Goal: Complete application form

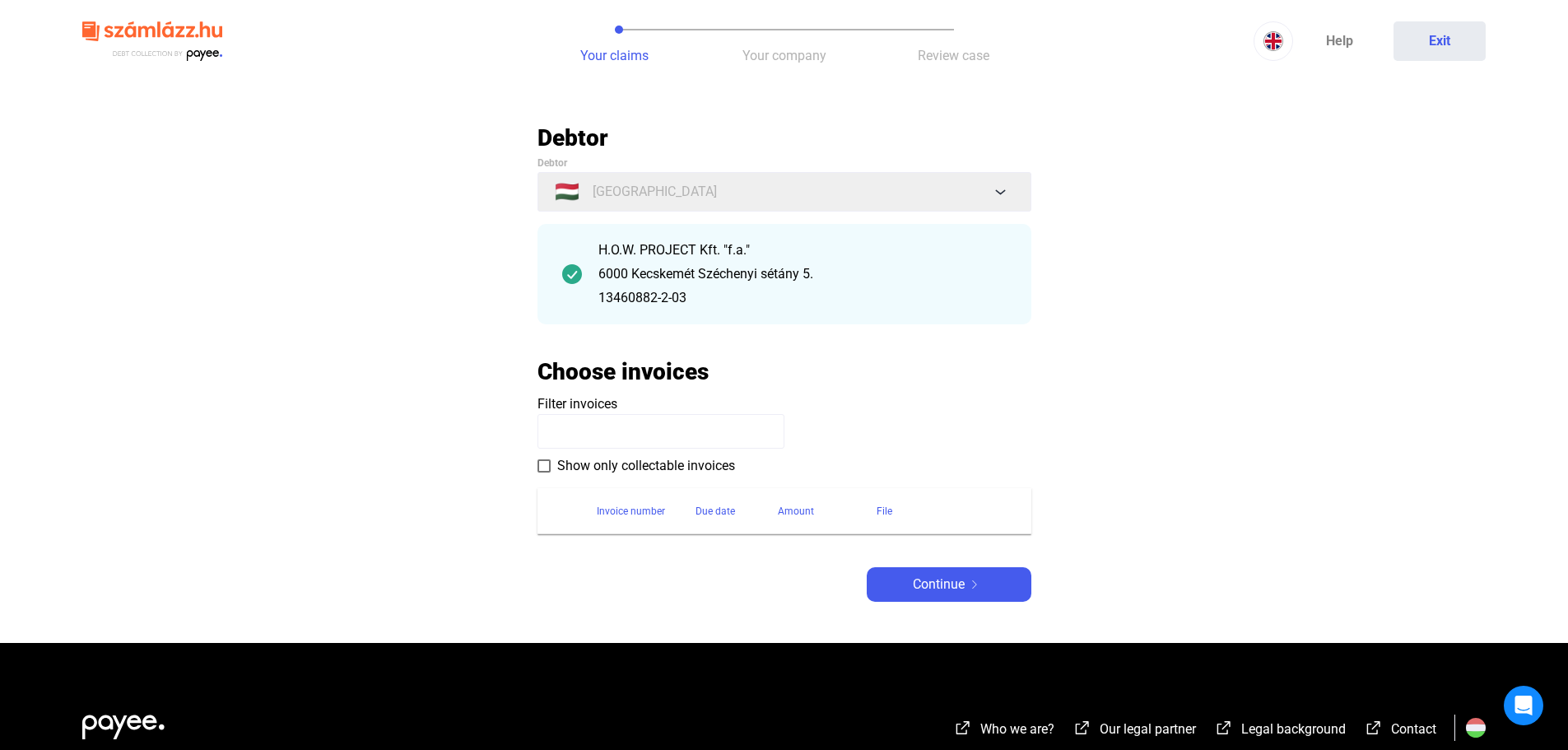
click at [540, 466] on span at bounding box center [545, 466] width 13 height 13
click at [568, 434] on input at bounding box center [661, 430] width 247 height 34
click at [977, 582] on img at bounding box center [975, 585] width 20 height 8
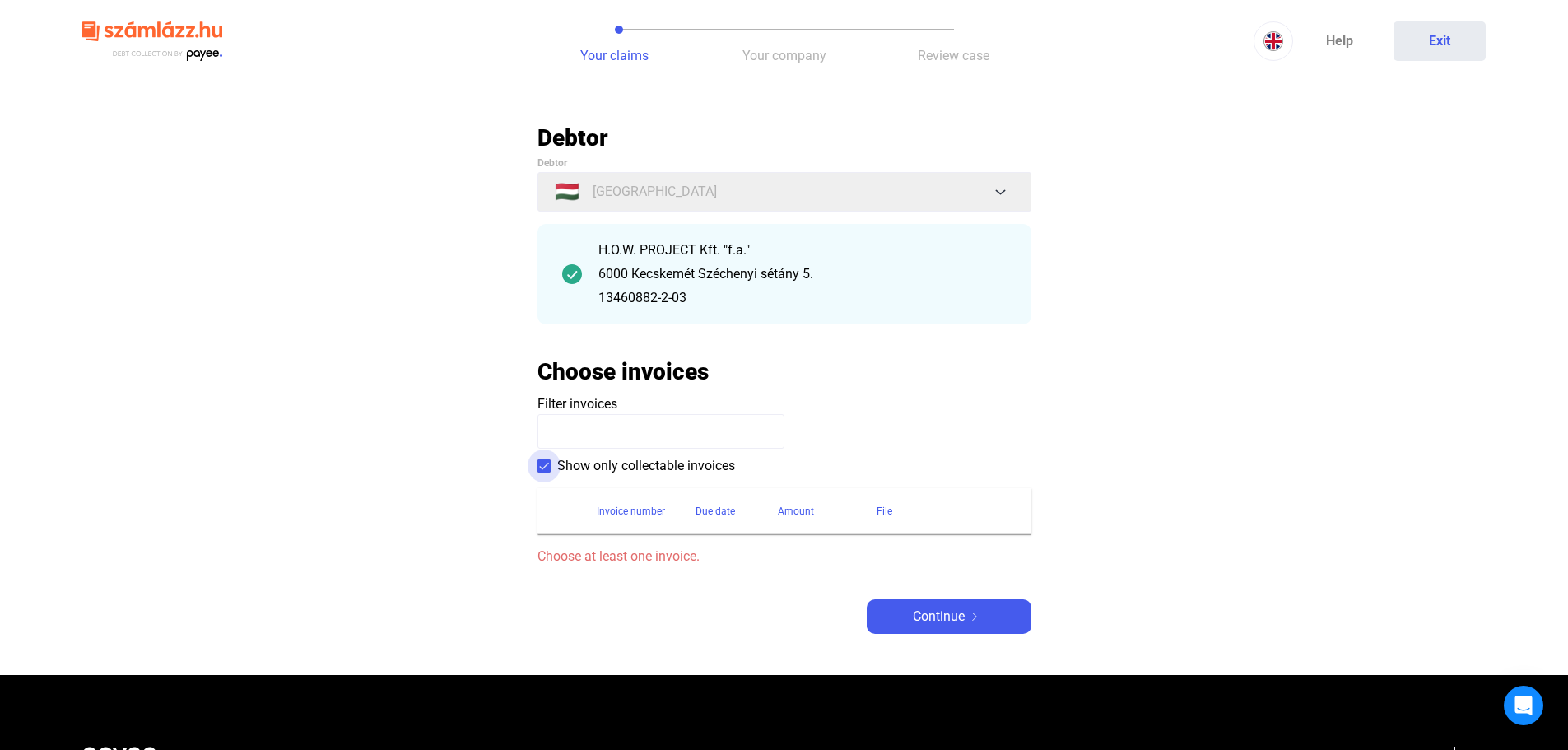
click at [549, 467] on span at bounding box center [545, 466] width 13 height 13
click at [596, 423] on input at bounding box center [661, 430] width 247 height 34
click at [565, 428] on input at bounding box center [661, 430] width 247 height 34
click at [952, 612] on span "Continue" at bounding box center [939, 617] width 52 height 20
click at [566, 431] on input at bounding box center [661, 430] width 247 height 34
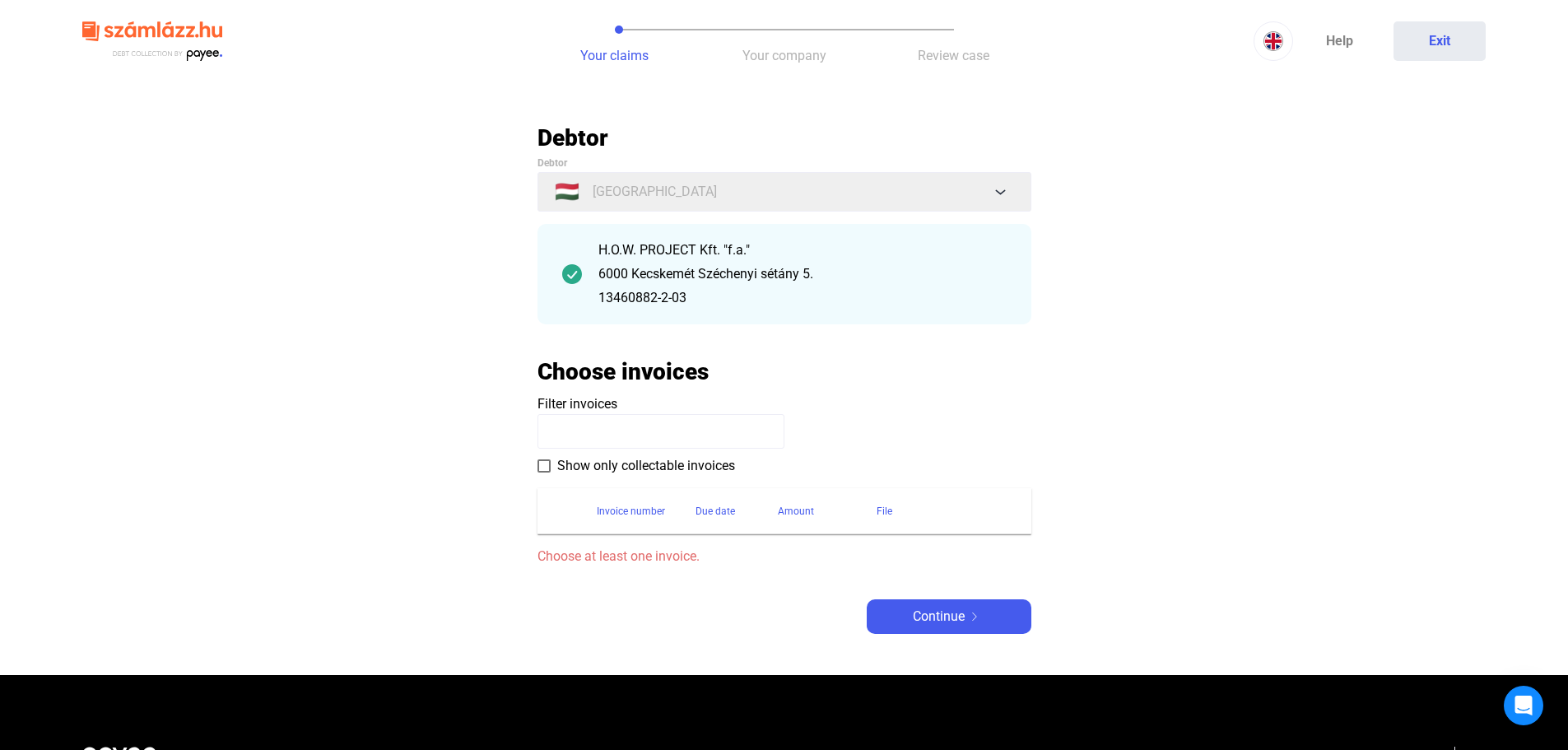
click at [548, 471] on span at bounding box center [545, 466] width 13 height 13
click at [940, 613] on span "Continue" at bounding box center [939, 617] width 52 height 20
click at [578, 276] on img at bounding box center [572, 274] width 20 height 20
click at [574, 271] on img at bounding box center [572, 274] width 20 height 20
click at [670, 260] on div "H.O.W. PROJECT Kft. "f.a." 6000 Kecskemét Széchenyi sétány 5. 13460882-2-03" at bounding box center [803, 274] width 409 height 68
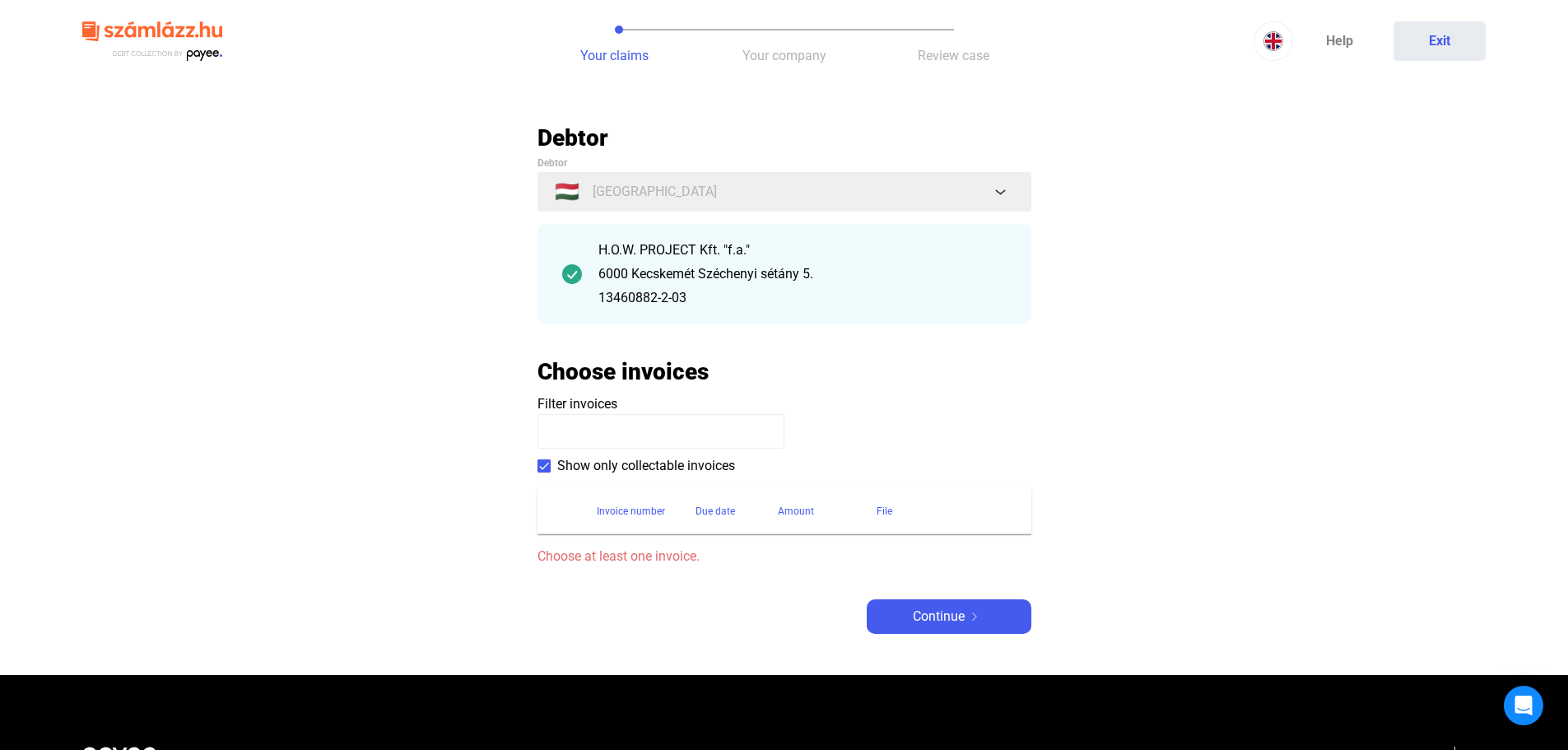
click at [684, 247] on div "H.O.W. PROJECT Kft. "f.a."" at bounding box center [803, 250] width 409 height 20
